Goal: Transaction & Acquisition: Purchase product/service

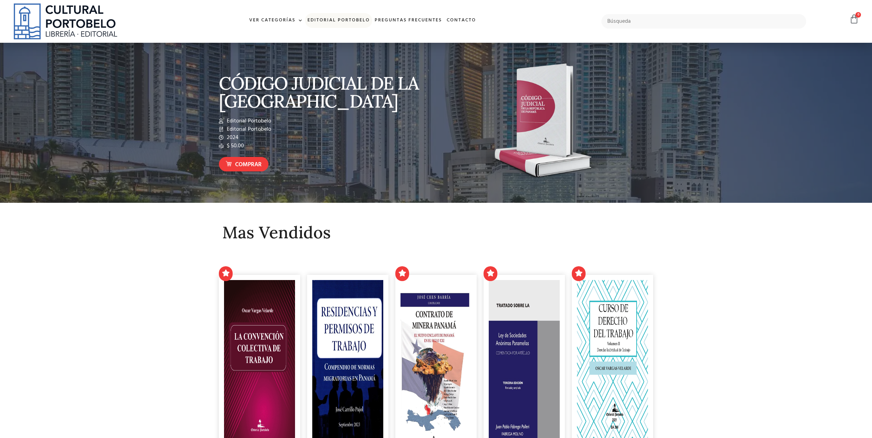
click at [337, 17] on link "Editorial Portobelo" at bounding box center [338, 20] width 67 height 15
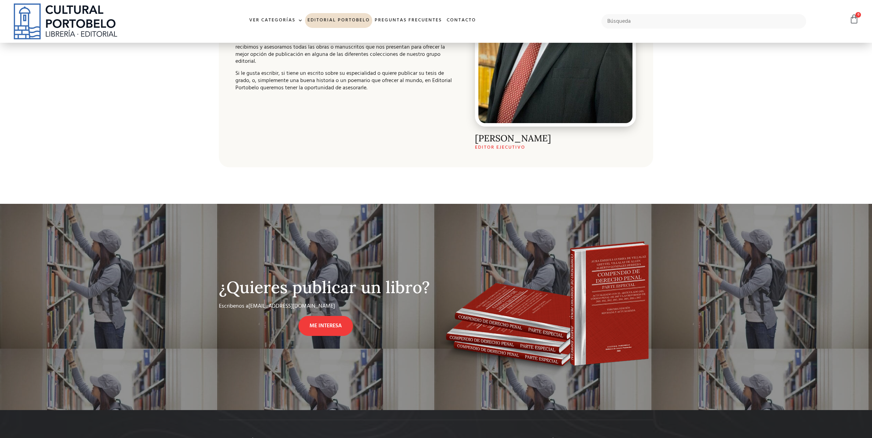
scroll to position [345, 0]
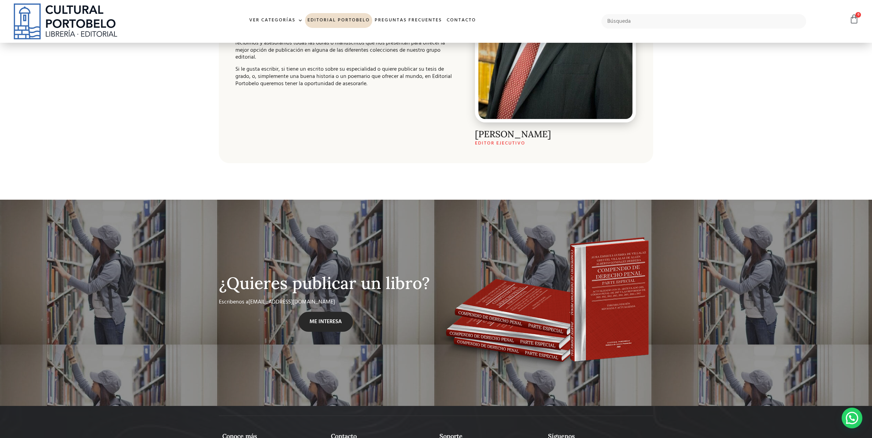
click at [321, 326] on link "ME INTERESA" at bounding box center [326, 322] width 54 height 20
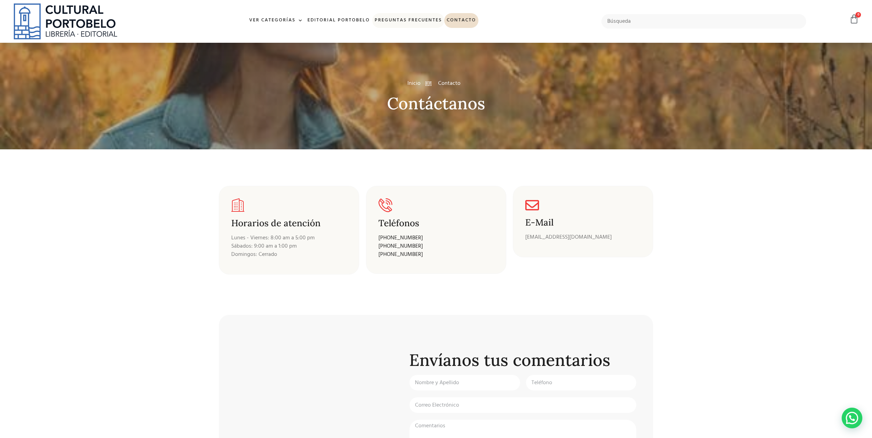
click at [414, 21] on link "Preguntas frecuentes" at bounding box center [408, 20] width 72 height 15
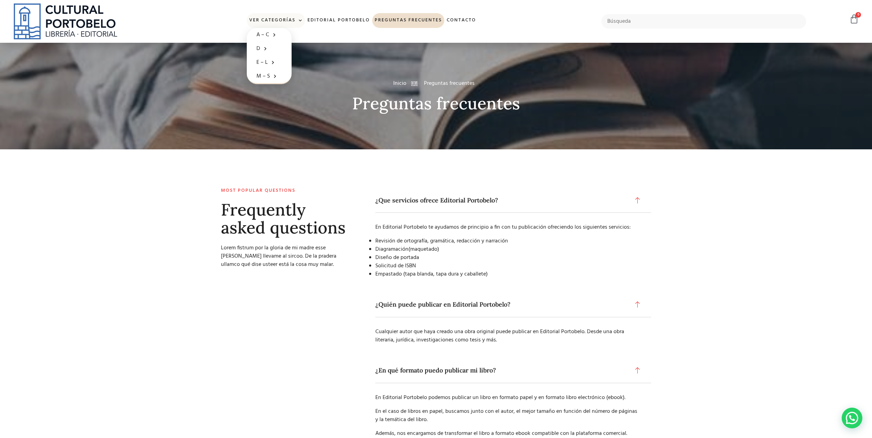
click at [284, 13] on link "Ver Categorías" at bounding box center [276, 20] width 58 height 15
click at [59, 22] on img at bounding box center [65, 21] width 103 height 36
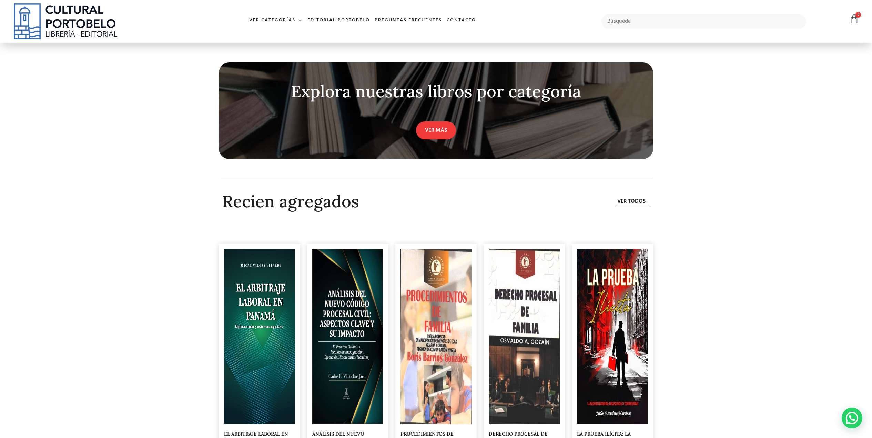
scroll to position [2228, 0]
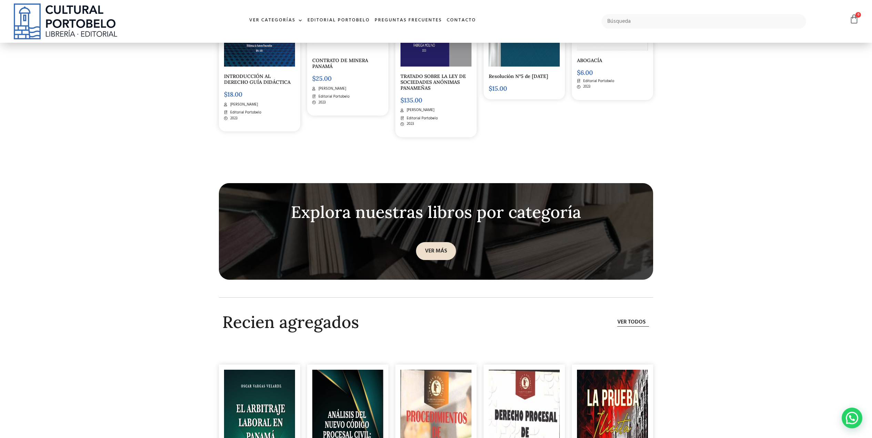
click at [434, 248] on link "VER MÁS" at bounding box center [436, 251] width 40 height 18
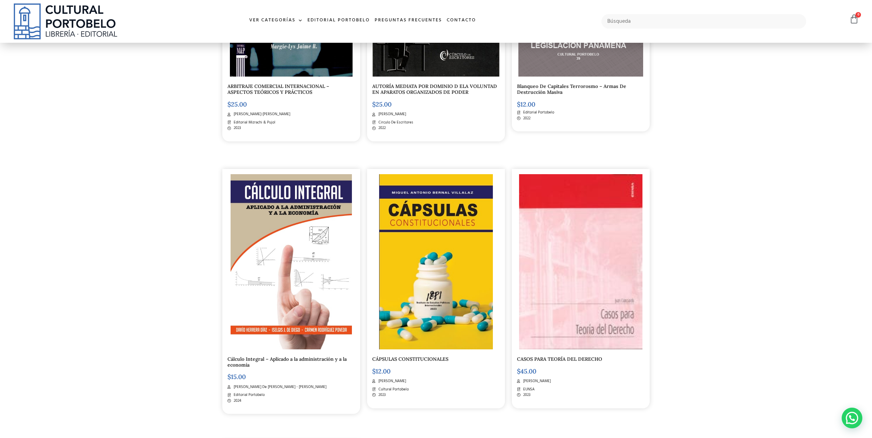
scroll to position [1138, 0]
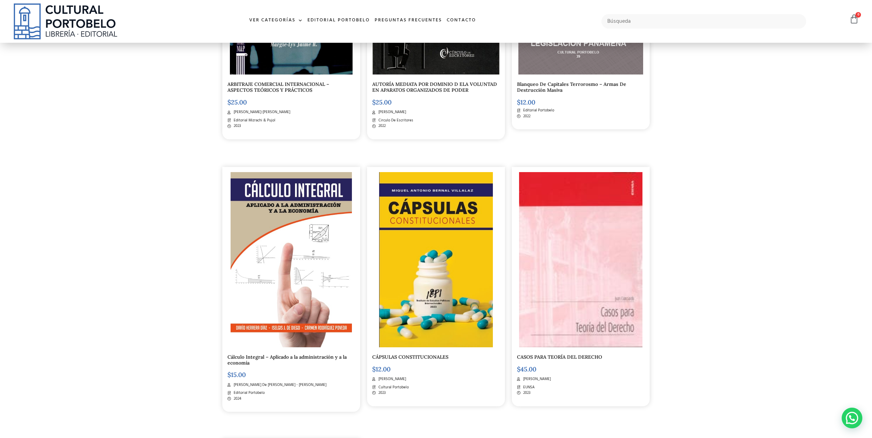
click at [314, 271] on img at bounding box center [291, 259] width 121 height 175
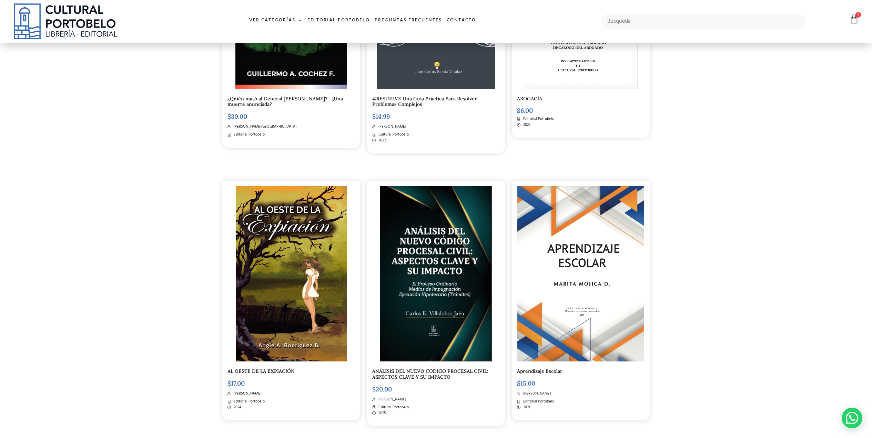
scroll to position [448, 0]
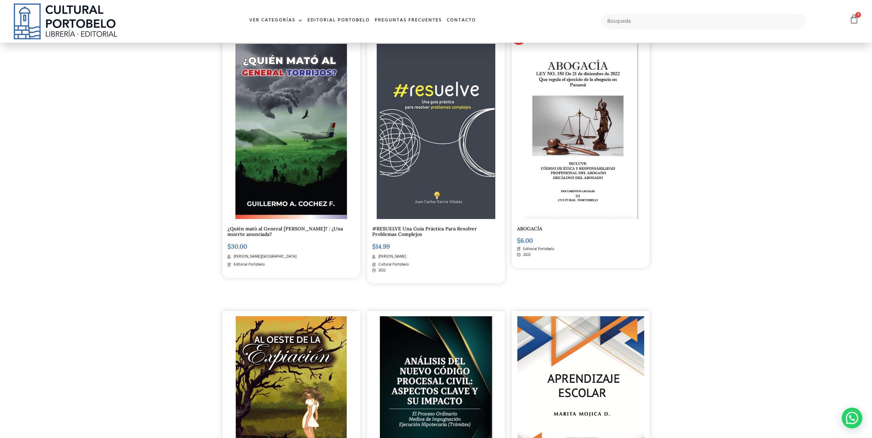
click at [678, 29] on div at bounding box center [704, 21] width 212 height 21
click at [660, 20] on input "text" at bounding box center [704, 21] width 205 height 14
type input "fisica"
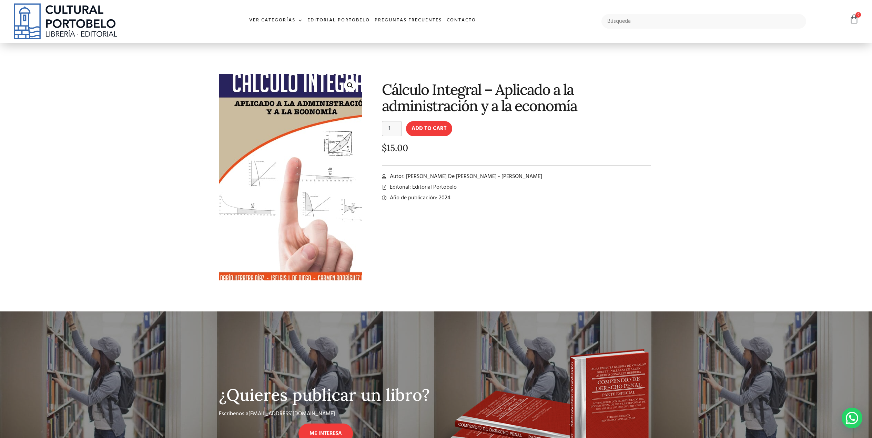
click at [251, 158] on img at bounding box center [298, 181] width 173 height 249
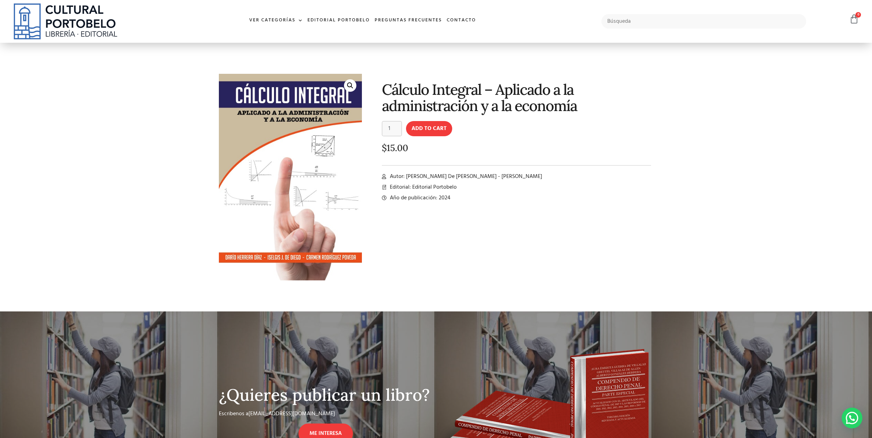
click at [354, 81] on link "🔍" at bounding box center [350, 85] width 12 height 12
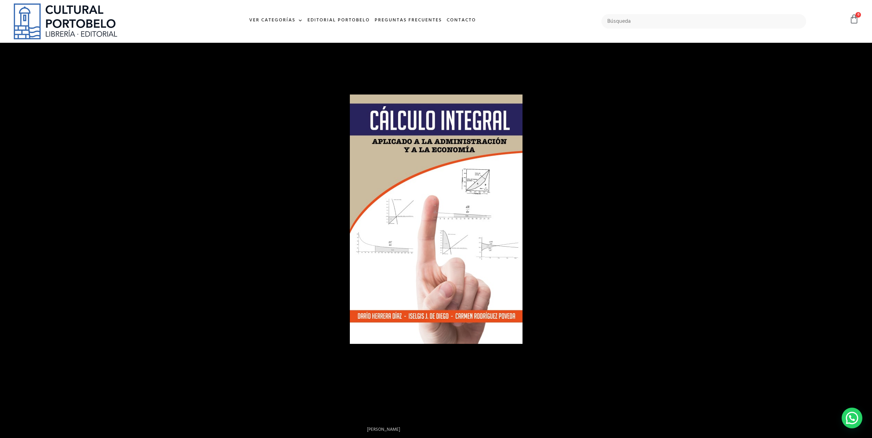
click at [784, 149] on div at bounding box center [617, 228] width 534 height 268
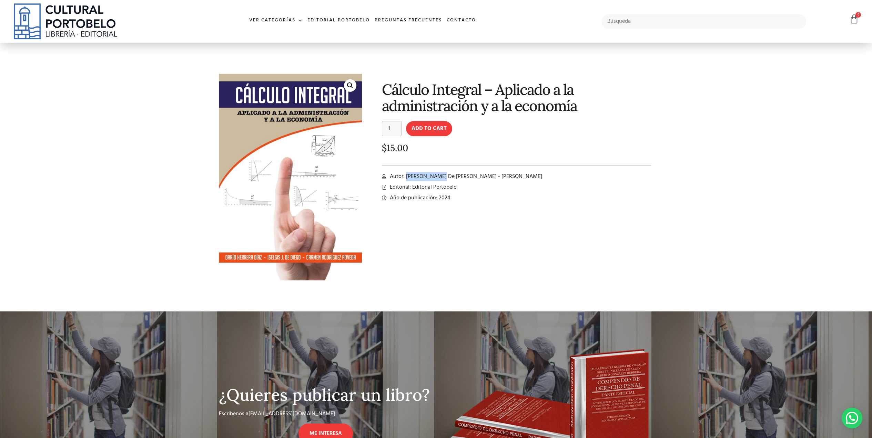
drag, startPoint x: 406, startPoint y: 175, endPoint x: 437, endPoint y: 180, distance: 31.4
click at [437, 180] on span "Autor: Dario Herrera Díaz - Iselgis J. De Diego - Carmen Rodriguez Poveda" at bounding box center [465, 176] width 154 height 8
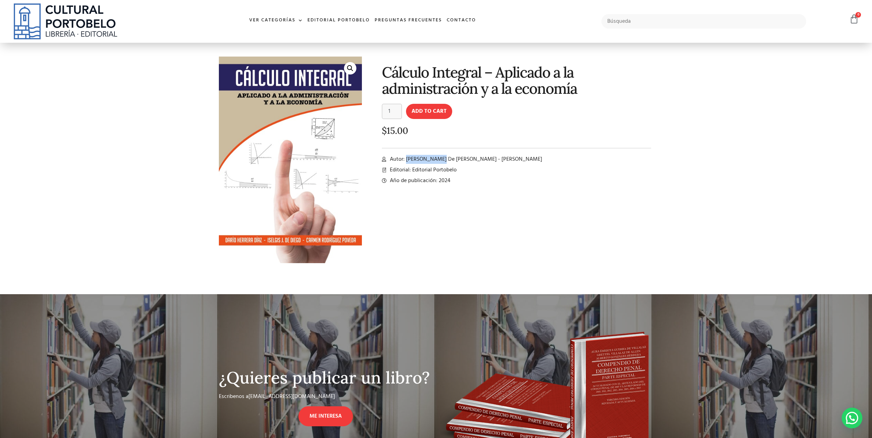
scroll to position [34, 0]
